Goal: Navigation & Orientation: Find specific page/section

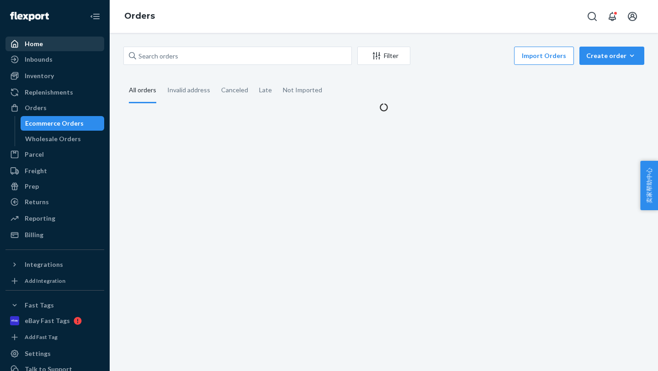
scroll to position [17, 0]
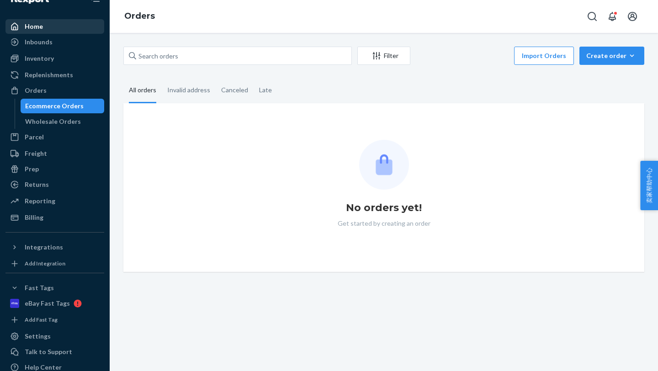
click at [51, 29] on div "Home" at bounding box center [54, 26] width 97 height 13
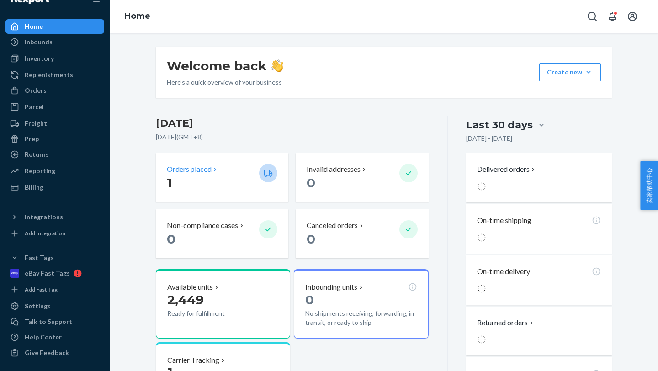
click at [201, 170] on p "Orders placed" at bounding box center [189, 169] width 45 height 11
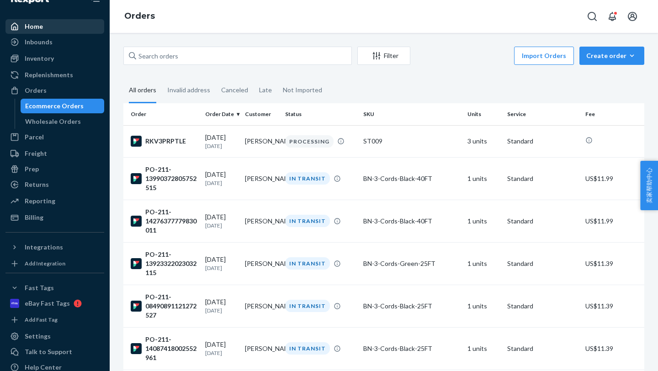
click at [37, 26] on div "Home" at bounding box center [34, 26] width 18 height 9
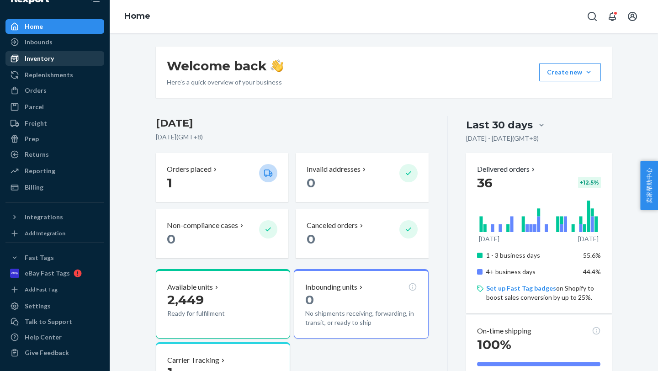
click at [49, 65] on link "Inventory" at bounding box center [54, 58] width 99 height 15
